Goal: Transaction & Acquisition: Purchase product/service

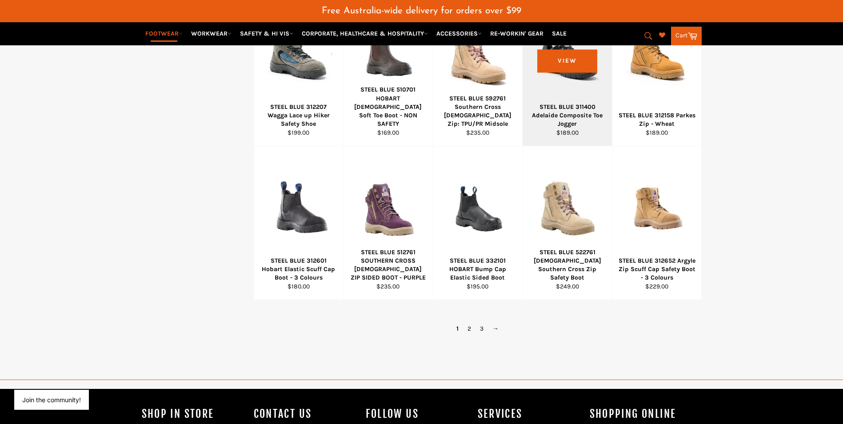
scroll to position [578, 0]
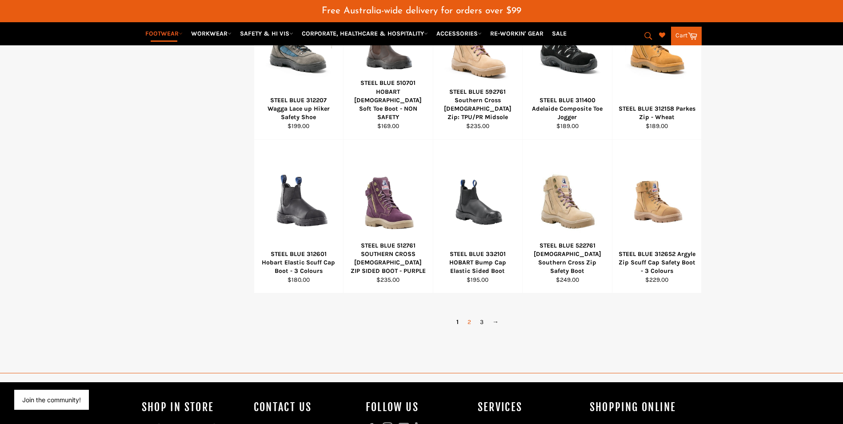
click at [467, 323] on link "2" at bounding box center [469, 322] width 12 height 13
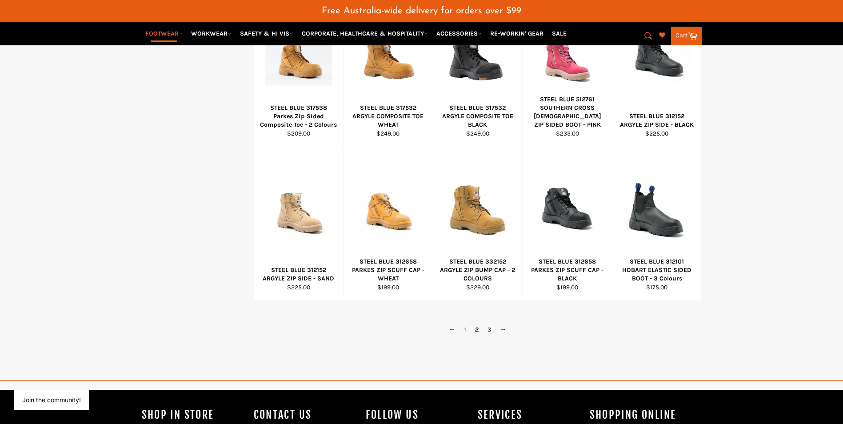
scroll to position [589, 0]
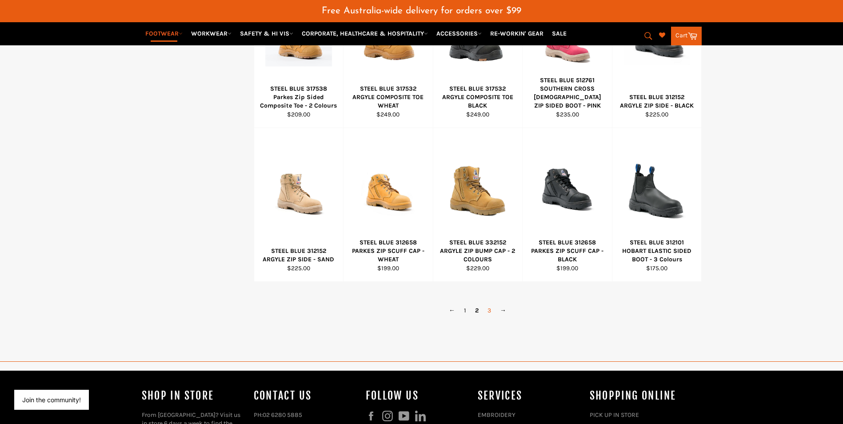
click at [487, 311] on link "3" at bounding box center [489, 310] width 12 height 13
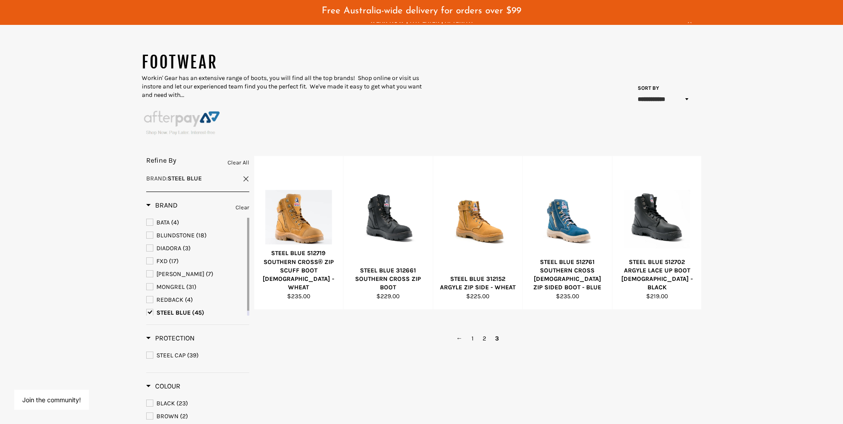
scroll to position [178, 0]
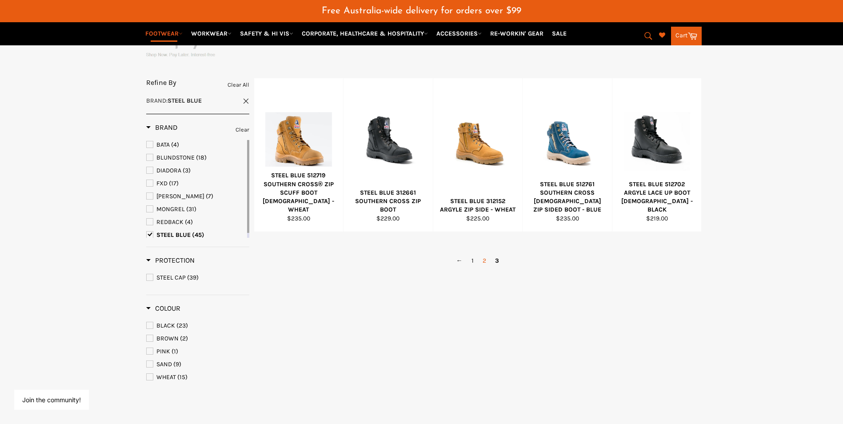
click at [485, 257] on link "2" at bounding box center [484, 260] width 12 height 13
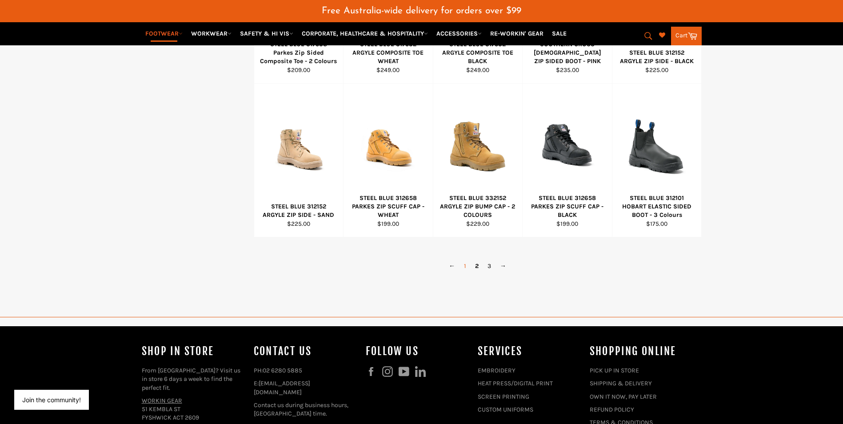
click at [465, 266] on link "1" at bounding box center [464, 266] width 11 height 13
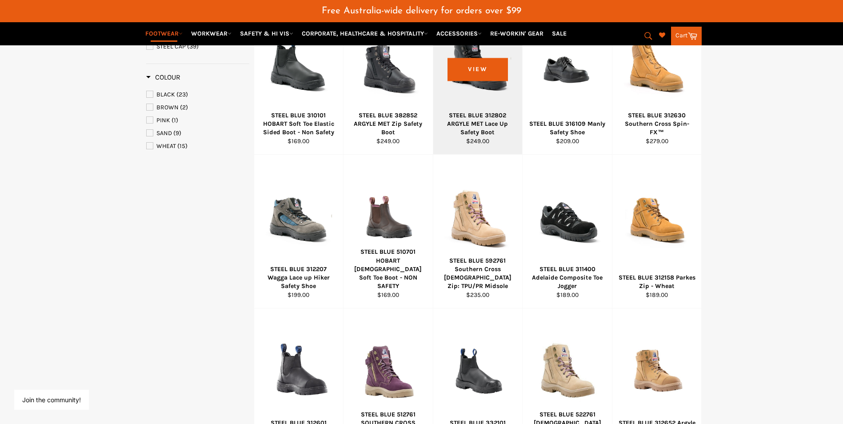
scroll to position [411, 0]
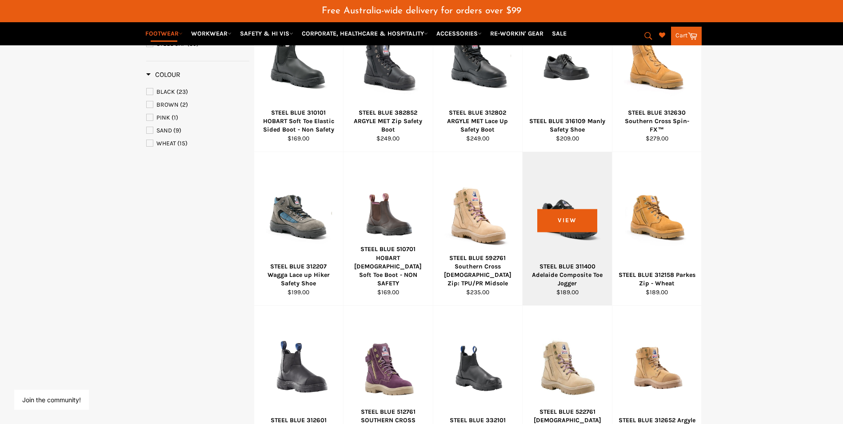
click at [557, 216] on div at bounding box center [567, 215] width 67 height 104
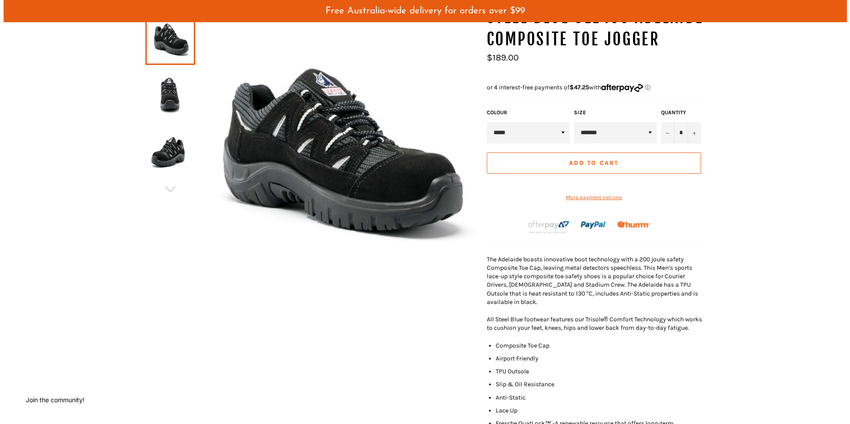
scroll to position [44, 0]
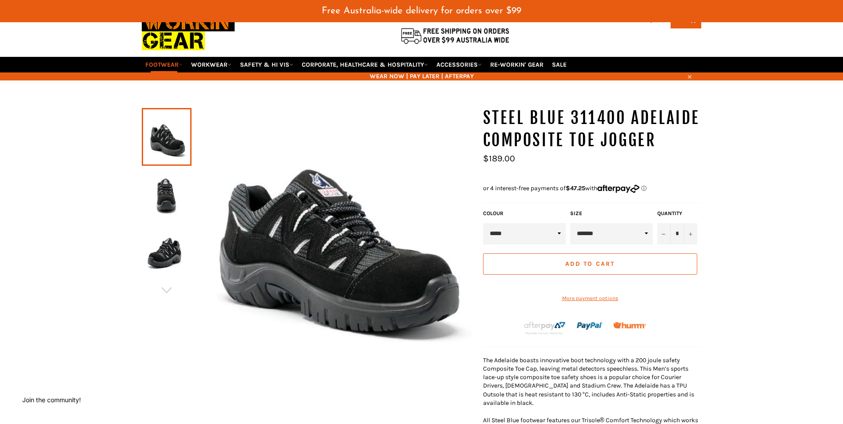
click at [646, 232] on select "**********" at bounding box center [611, 233] width 83 height 21
click at [644, 232] on select "**********" at bounding box center [611, 233] width 83 height 21
click at [318, 234] on img at bounding box center [333, 235] width 283 height 256
